Goal: Task Accomplishment & Management: Use online tool/utility

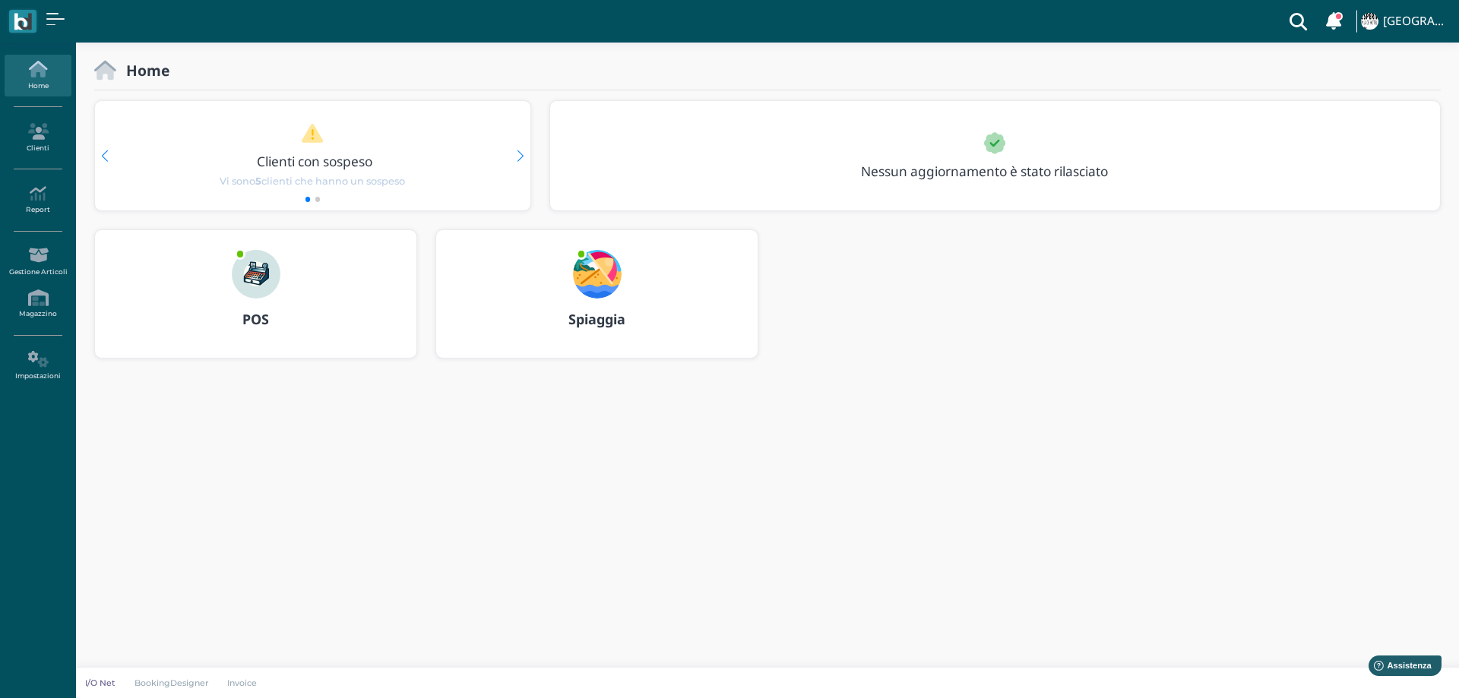
click at [605, 273] on img at bounding box center [597, 274] width 49 height 49
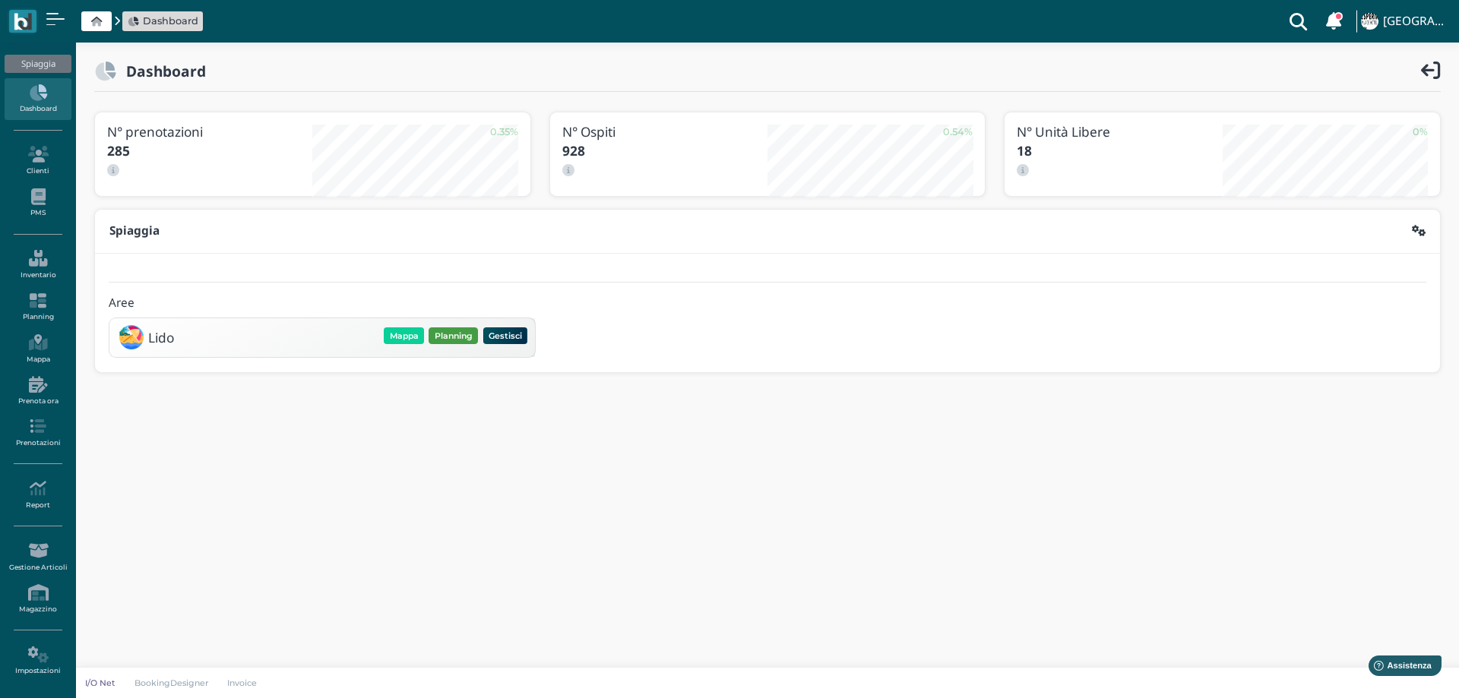
click at [463, 333] on button "Planning" at bounding box center [452, 335] width 49 height 17
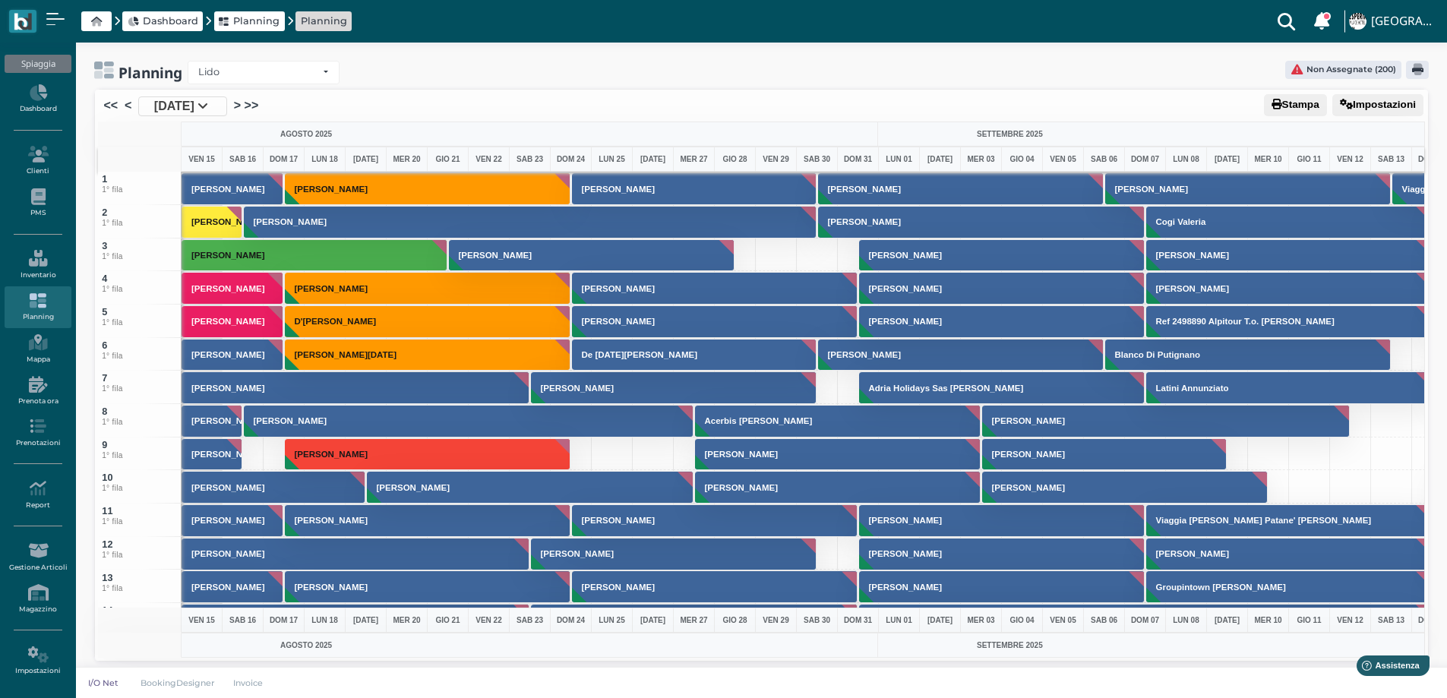
click at [188, 109] on span "[DATE]" at bounding box center [174, 106] width 40 height 18
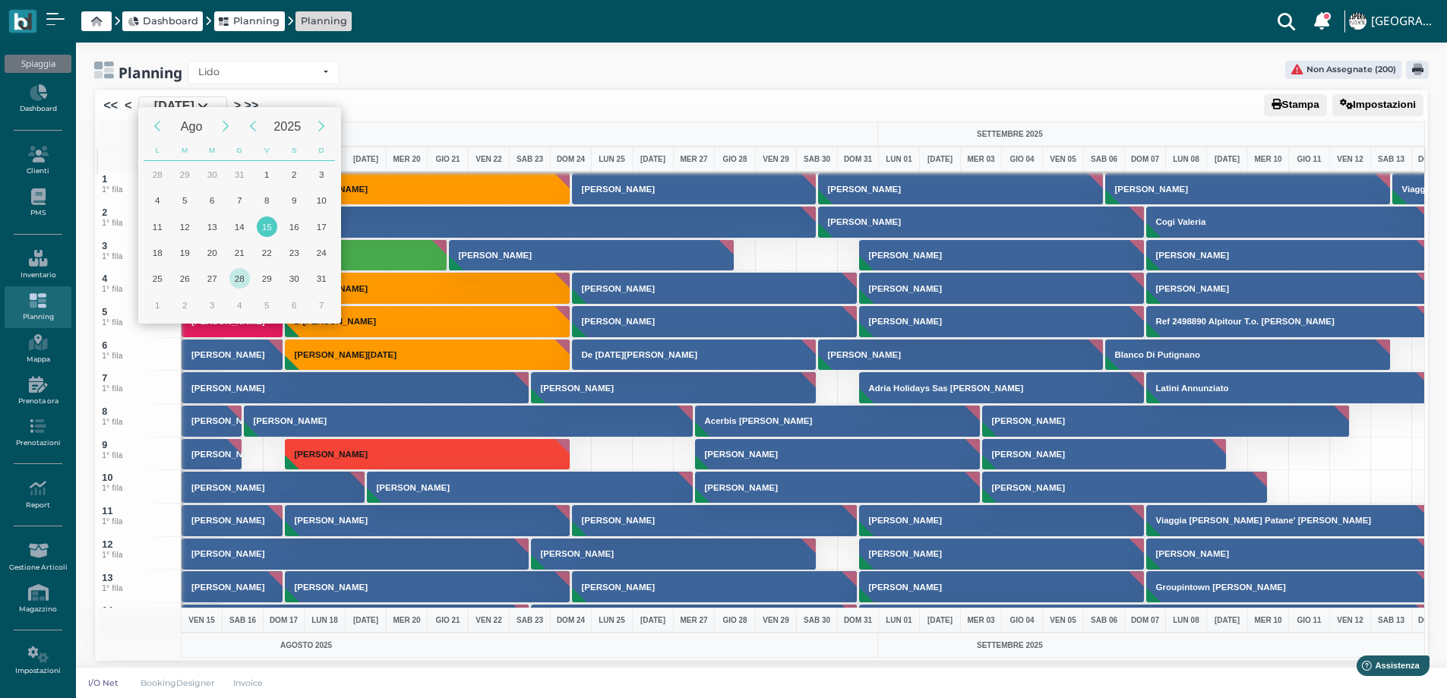
click at [235, 280] on div "28" at bounding box center [239, 278] width 21 height 21
type input "[DATE]"
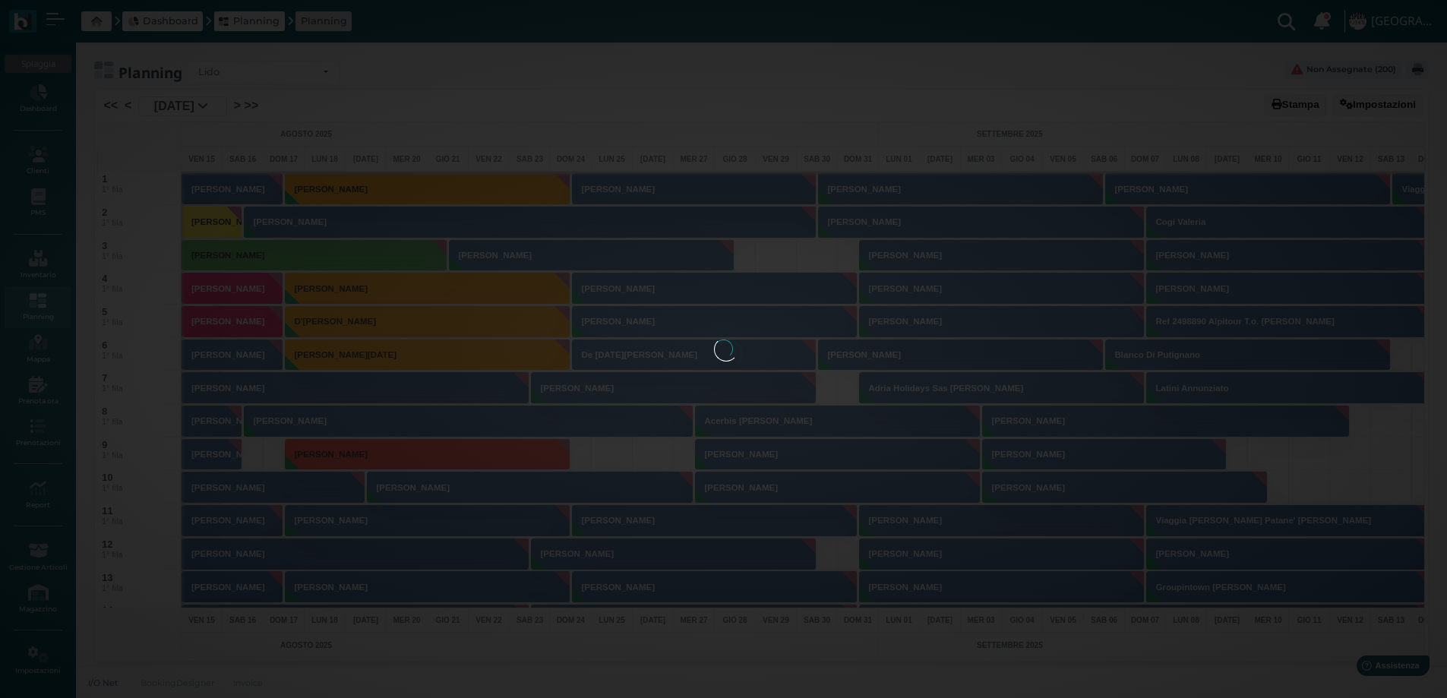
scroll to position [0, 61]
